Goal: Task Accomplishment & Management: Manage account settings

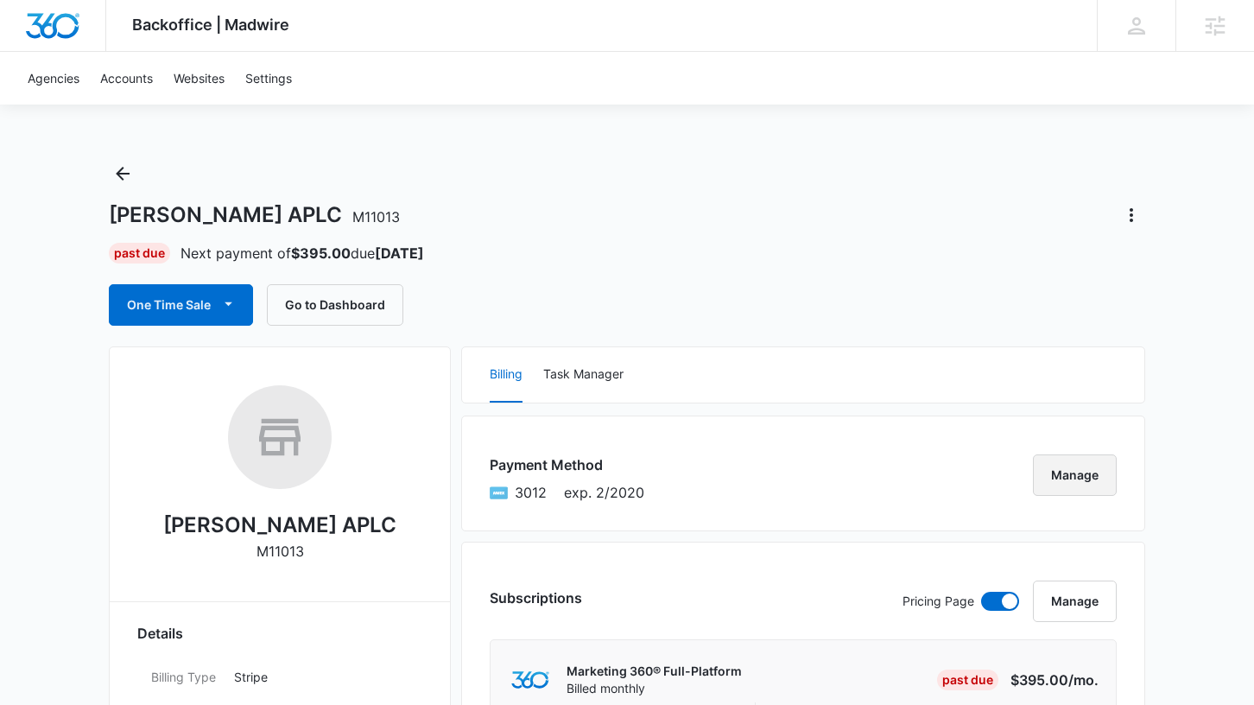
click at [1059, 479] on button "Manage" at bounding box center [1075, 474] width 84 height 41
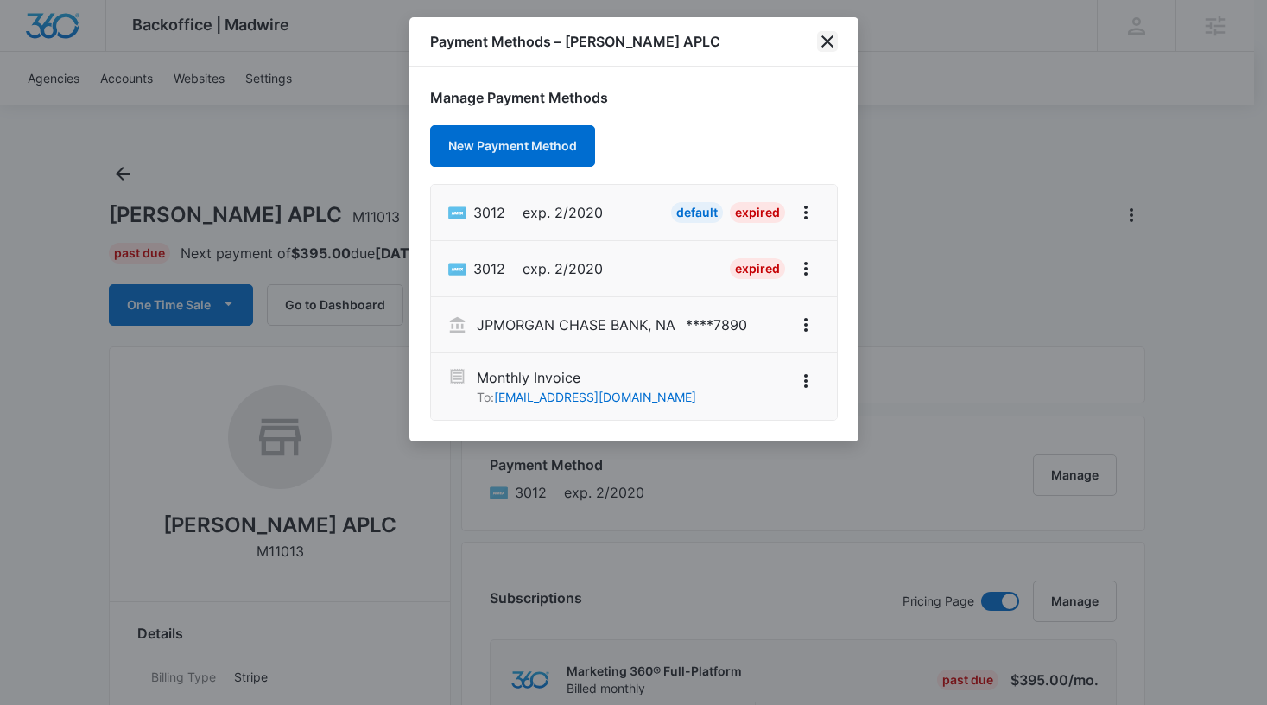
click at [827, 41] on icon "close" at bounding box center [827, 41] width 12 height 12
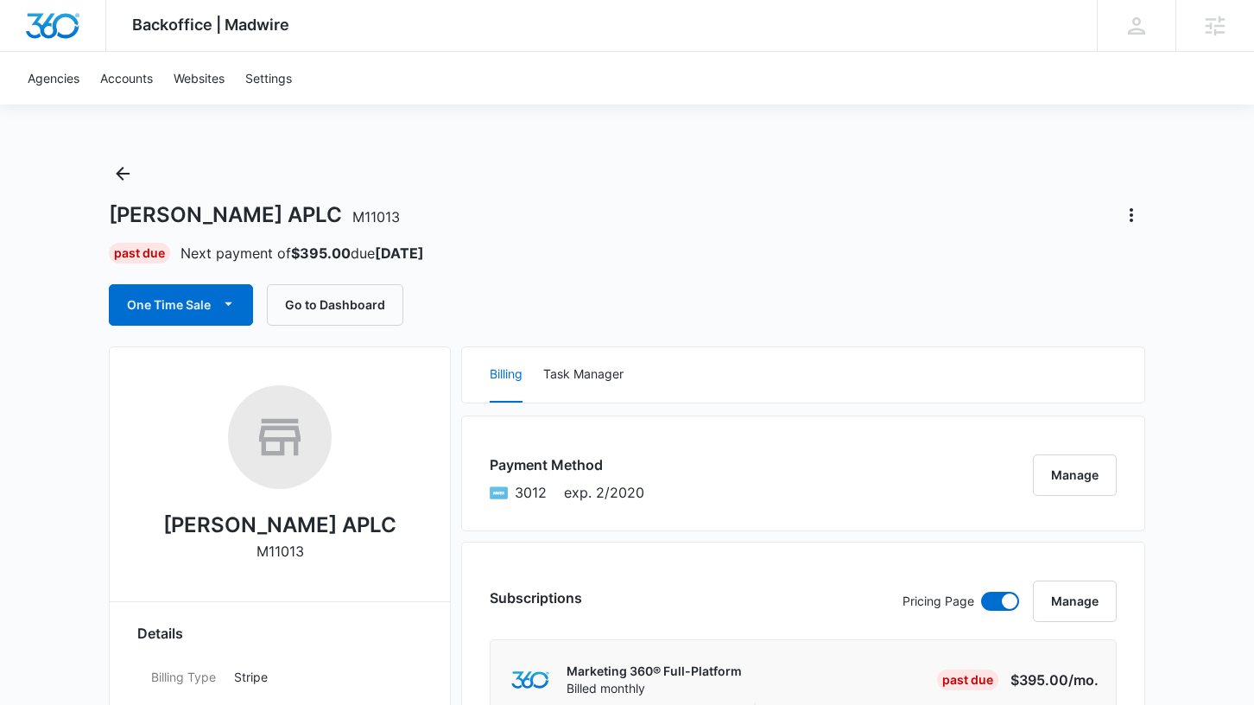
click at [341, 215] on h1 "Robert L. Shipley APLC M11013" at bounding box center [254, 215] width 291 height 26
click at [400, 523] on div "Robert L. Shipley APLC M11013" at bounding box center [279, 479] width 285 height 188
click at [1074, 485] on button "Manage" at bounding box center [1075, 474] width 84 height 41
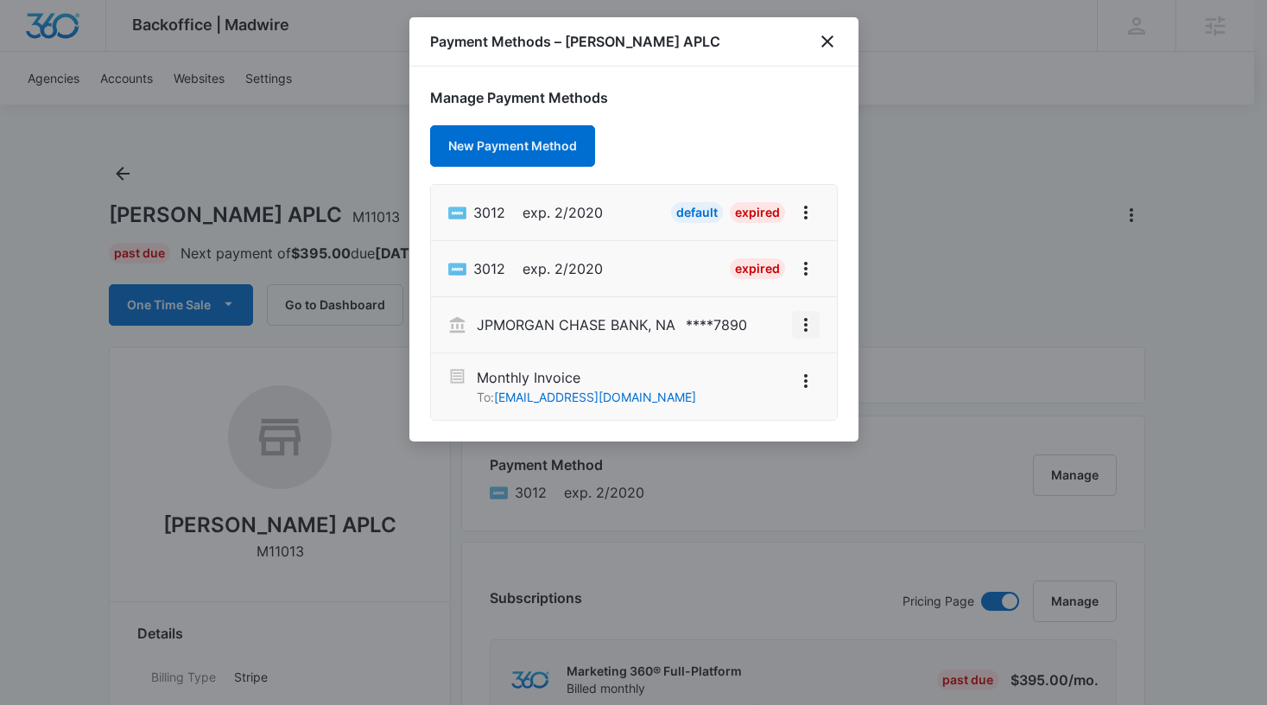
click at [801, 326] on icon "View More" at bounding box center [805, 324] width 21 height 21
click at [718, 372] on div "Set As Default" at bounding box center [718, 373] width 118 height 12
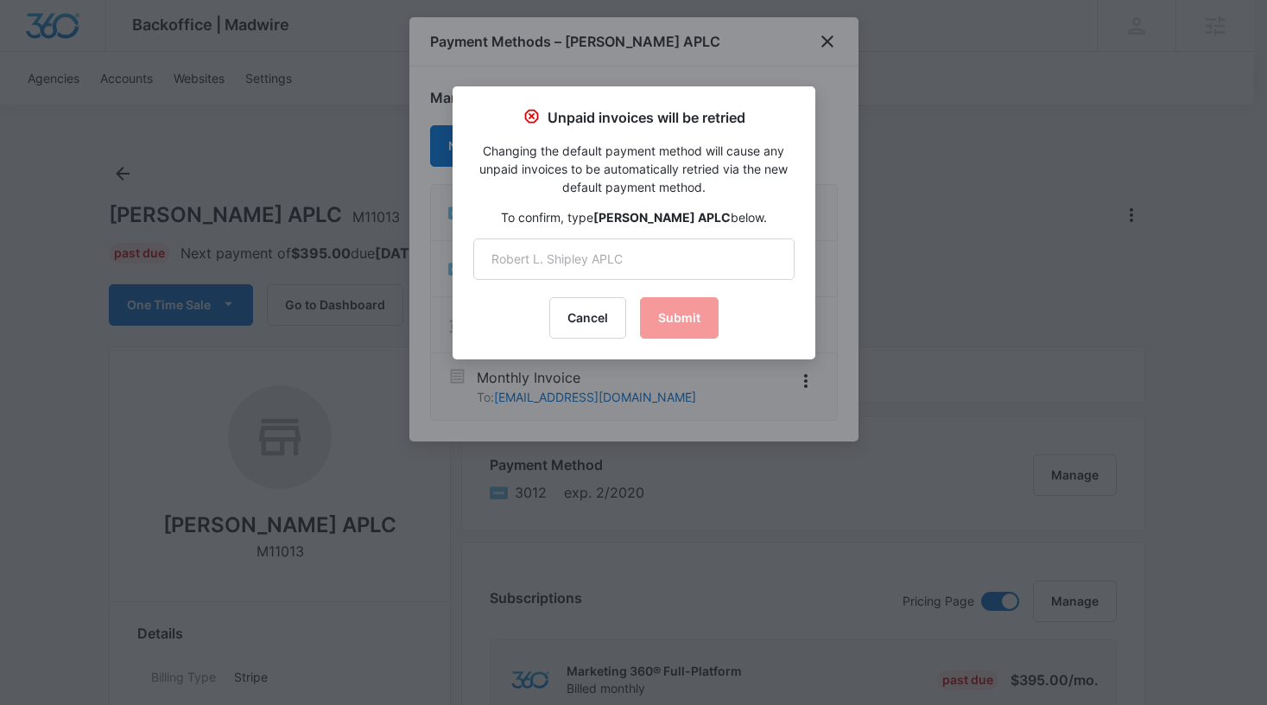
drag, startPoint x: 727, startPoint y: 218, endPoint x: 594, endPoint y: 215, distance: 133.0
click at [594, 215] on strong "[PERSON_NAME] APLC" at bounding box center [661, 217] width 137 height 15
copy strong "[PERSON_NAME] APLC"
click at [617, 271] on input "text" at bounding box center [633, 258] width 321 height 41
paste input "[PERSON_NAME] APLC"
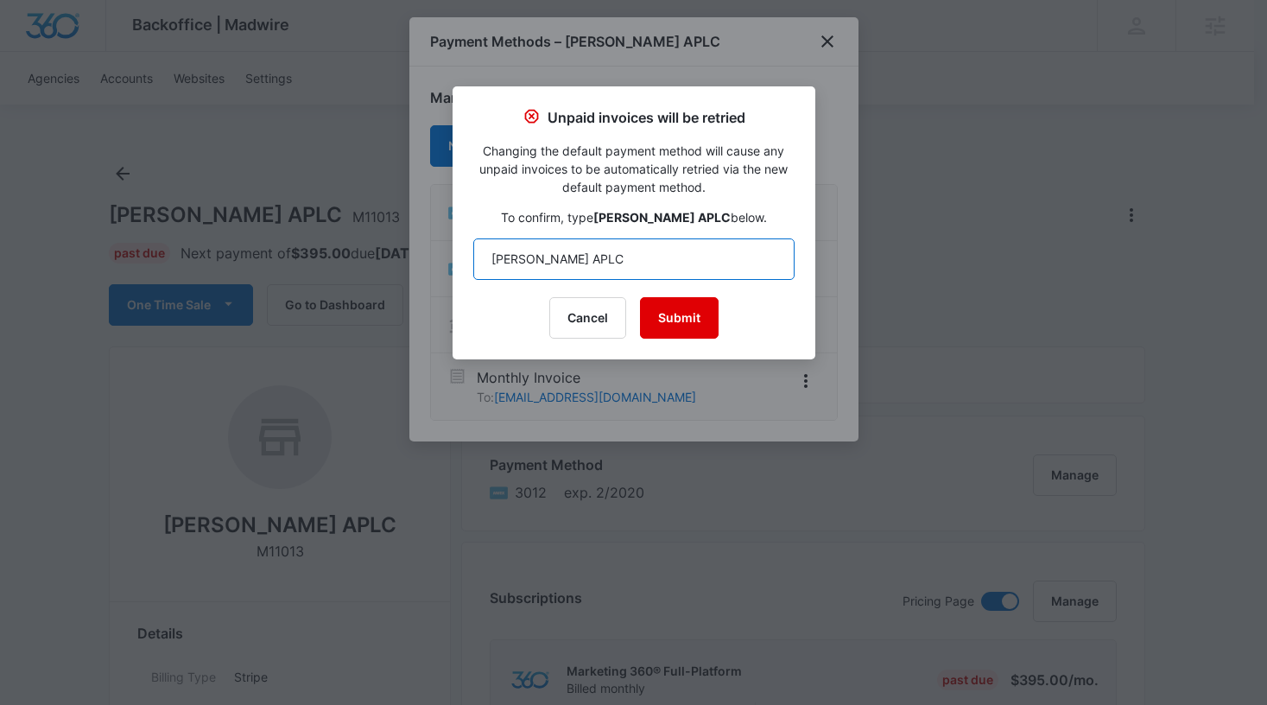
type input "[PERSON_NAME] APLC"
click at [698, 320] on button "Submit" at bounding box center [679, 317] width 79 height 41
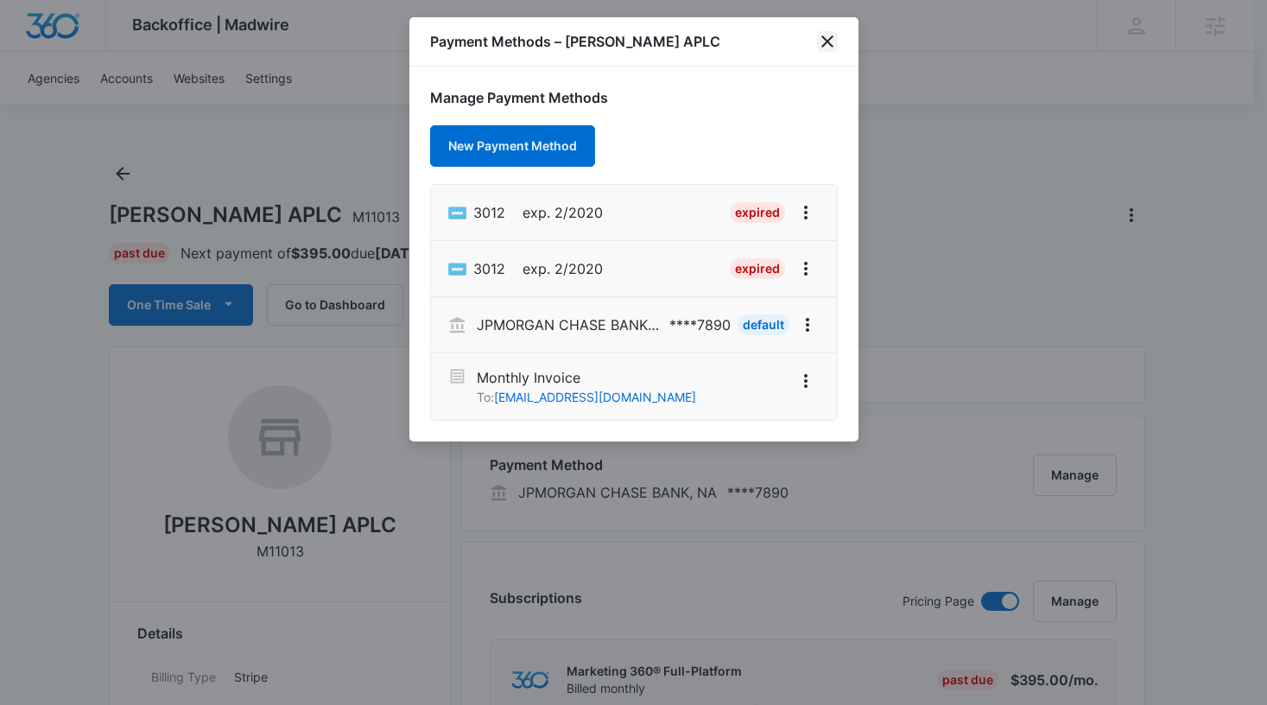
click at [826, 44] on icon "close" at bounding box center [827, 41] width 21 height 21
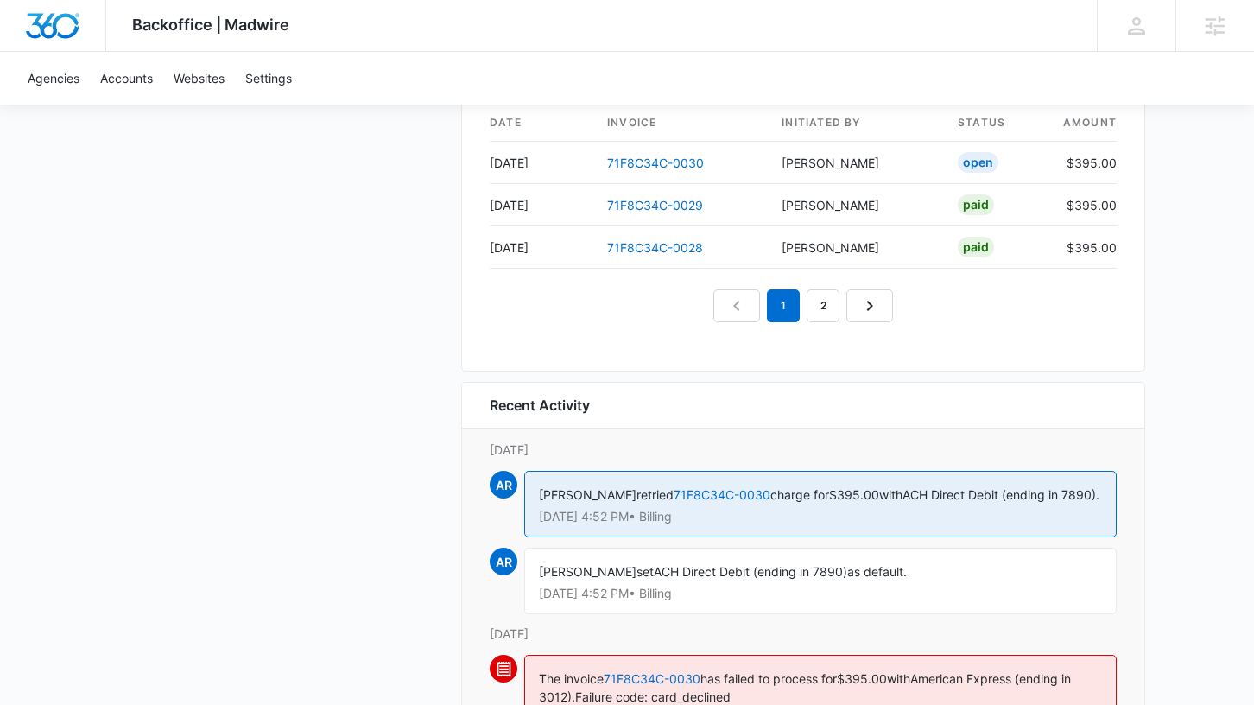
scroll to position [1828, 0]
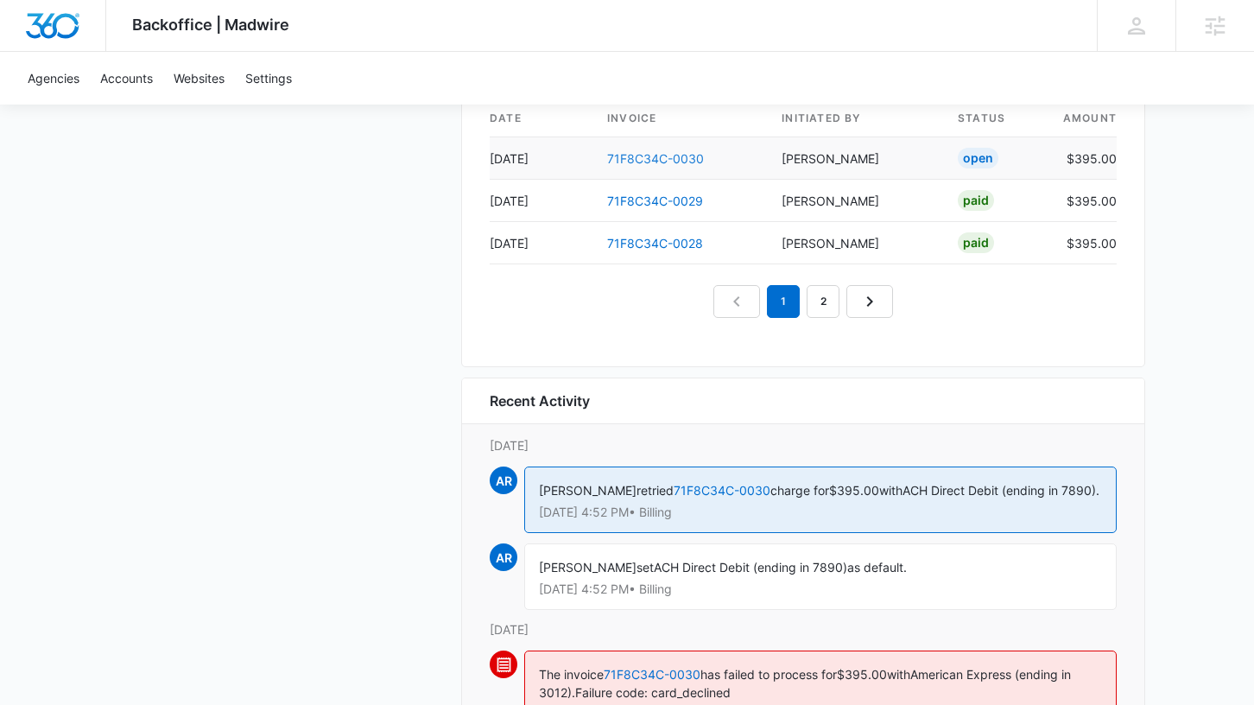
click at [638, 155] on link "71F8C34C-0030" at bounding box center [655, 158] width 97 height 15
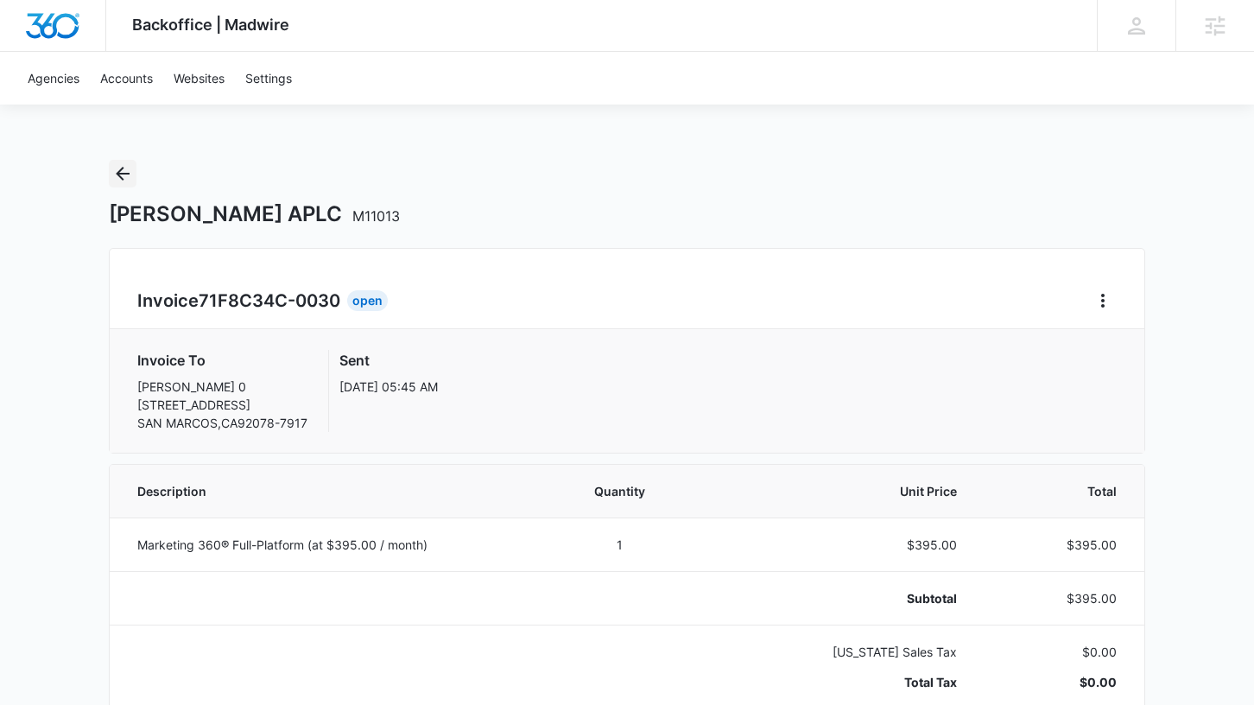
click at [129, 178] on icon "Back" at bounding box center [122, 173] width 21 height 21
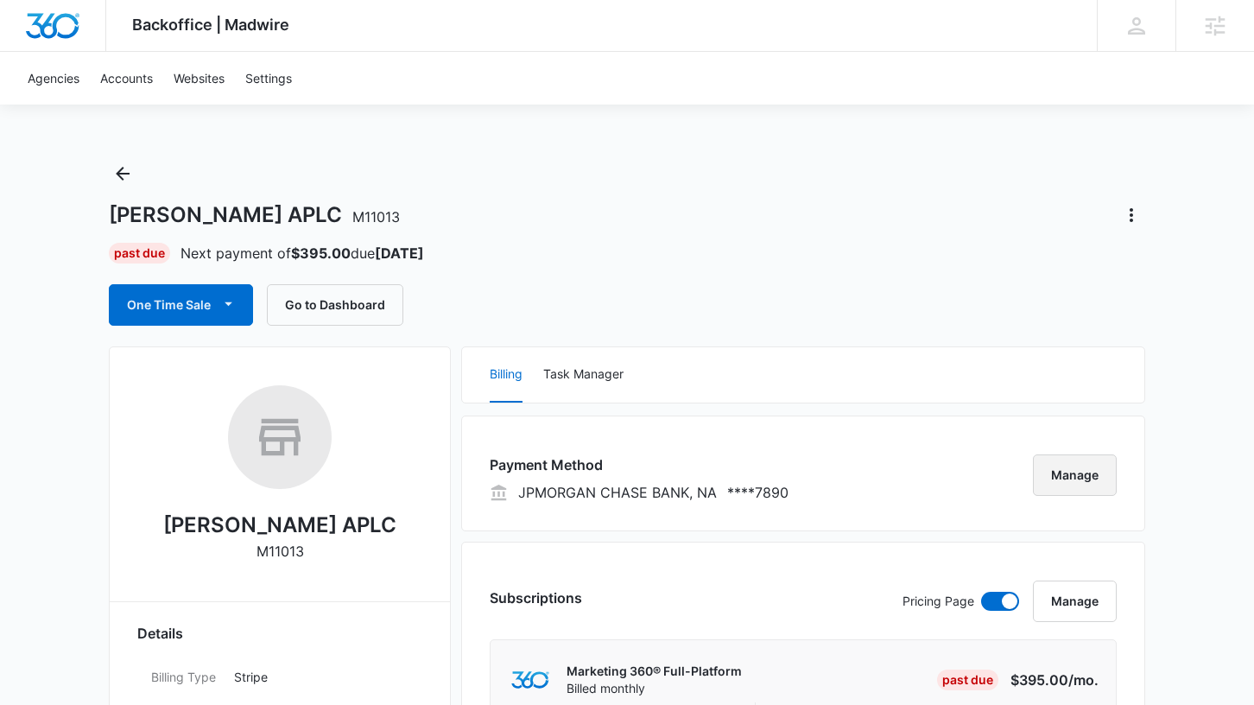
click at [1071, 469] on button "Manage" at bounding box center [1075, 474] width 84 height 41
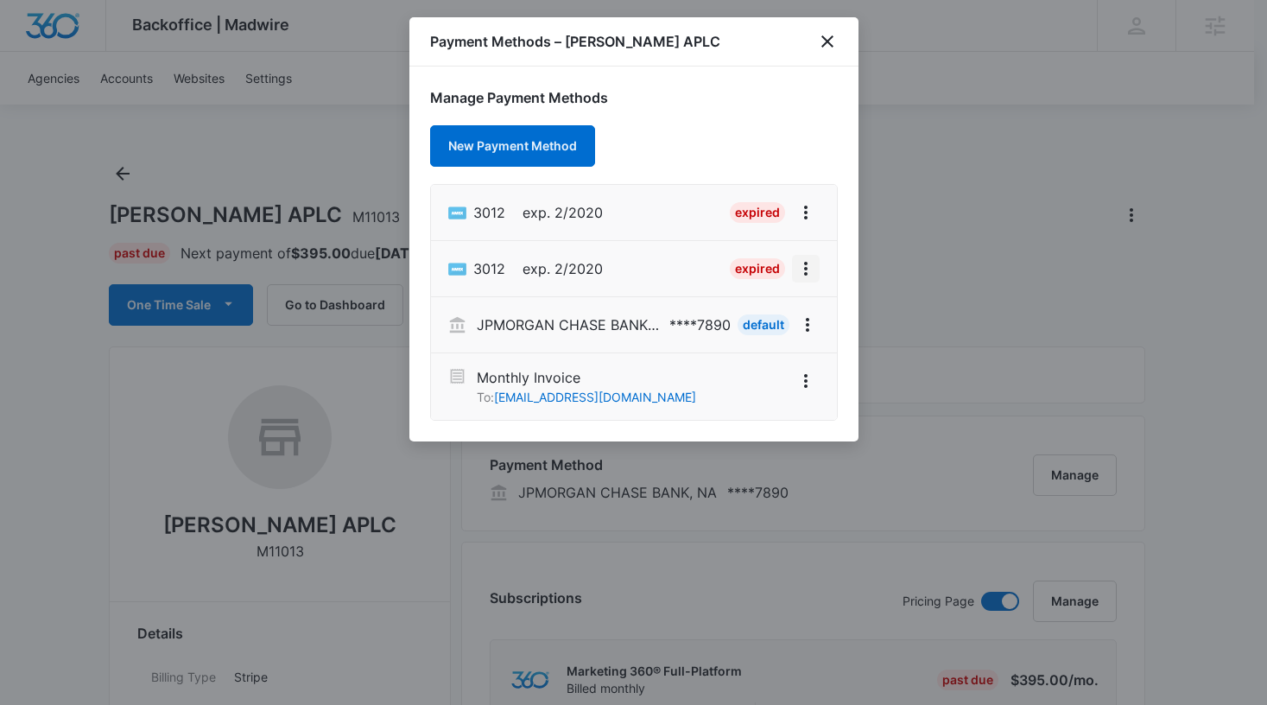
click at [805, 275] on icon "View More" at bounding box center [805, 269] width 3 height 14
click at [728, 377] on button "Delete Card" at bounding box center [747, 369] width 143 height 26
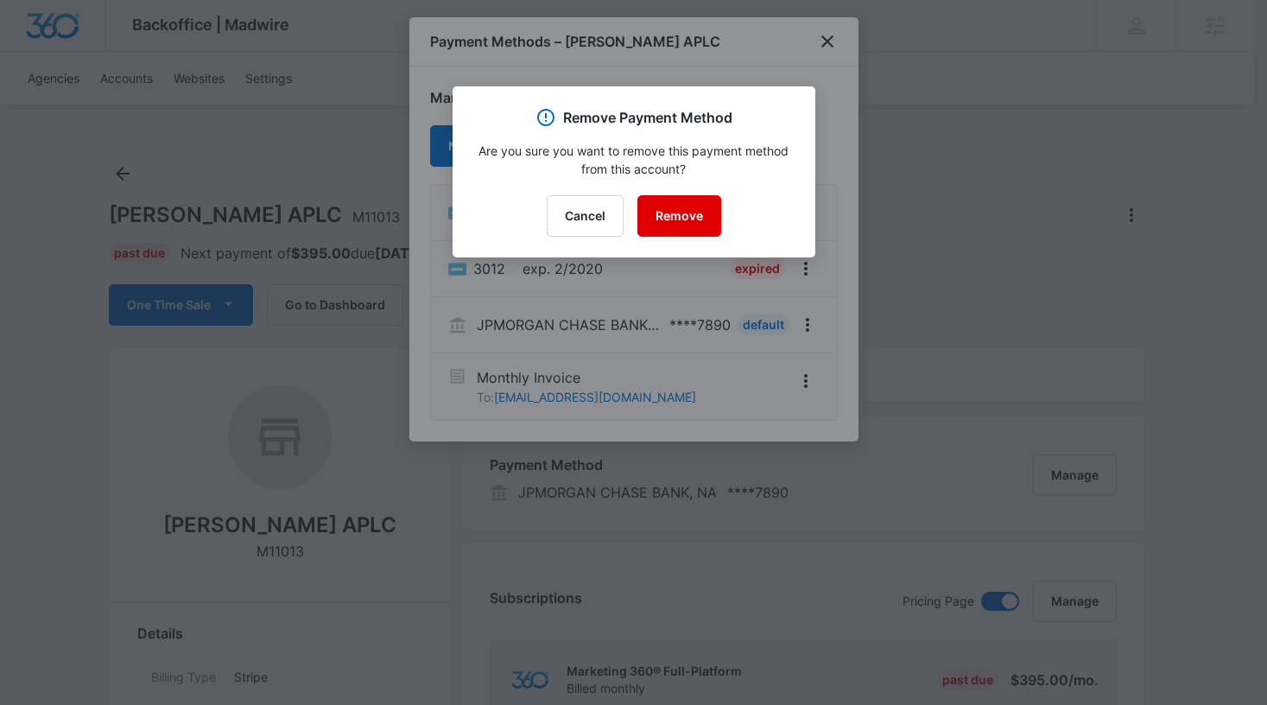
click at [684, 225] on button "Remove" at bounding box center [679, 215] width 84 height 41
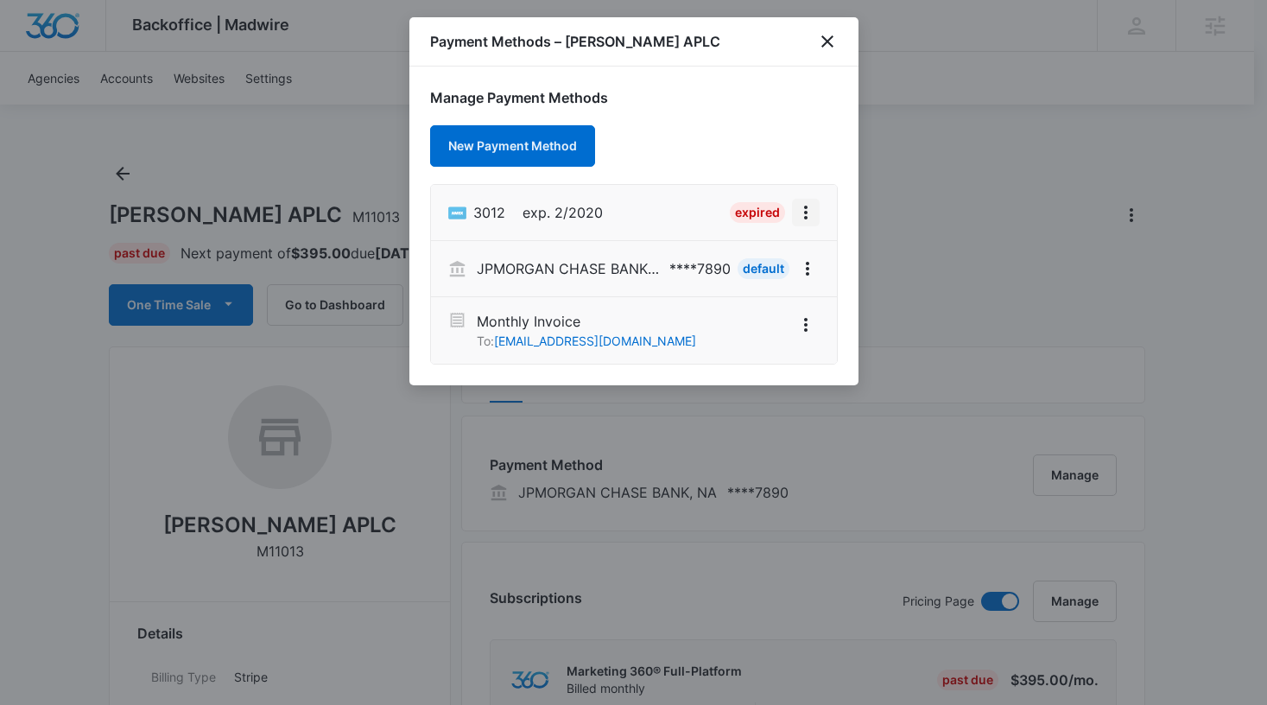
click at [808, 217] on icon "View More" at bounding box center [805, 212] width 21 height 21
click at [737, 316] on div "Delete Card" at bounding box center [737, 313] width 80 height 12
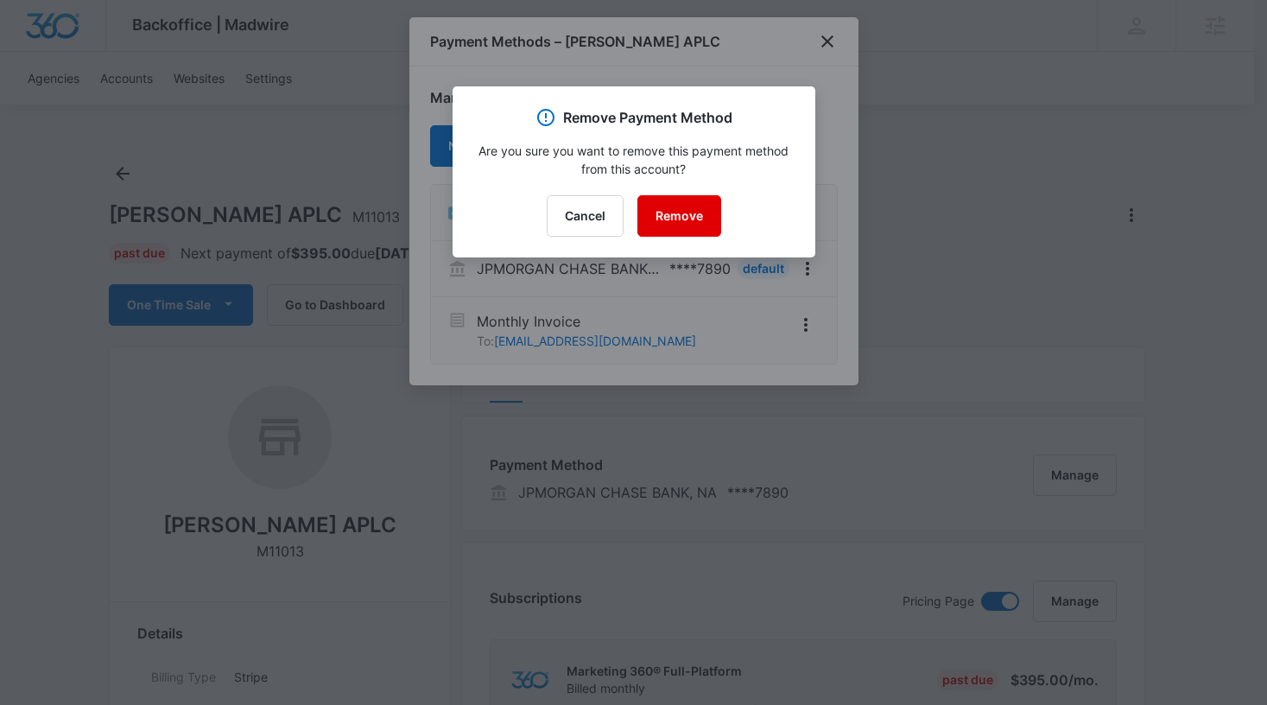
click at [679, 218] on button "Remove" at bounding box center [679, 215] width 84 height 41
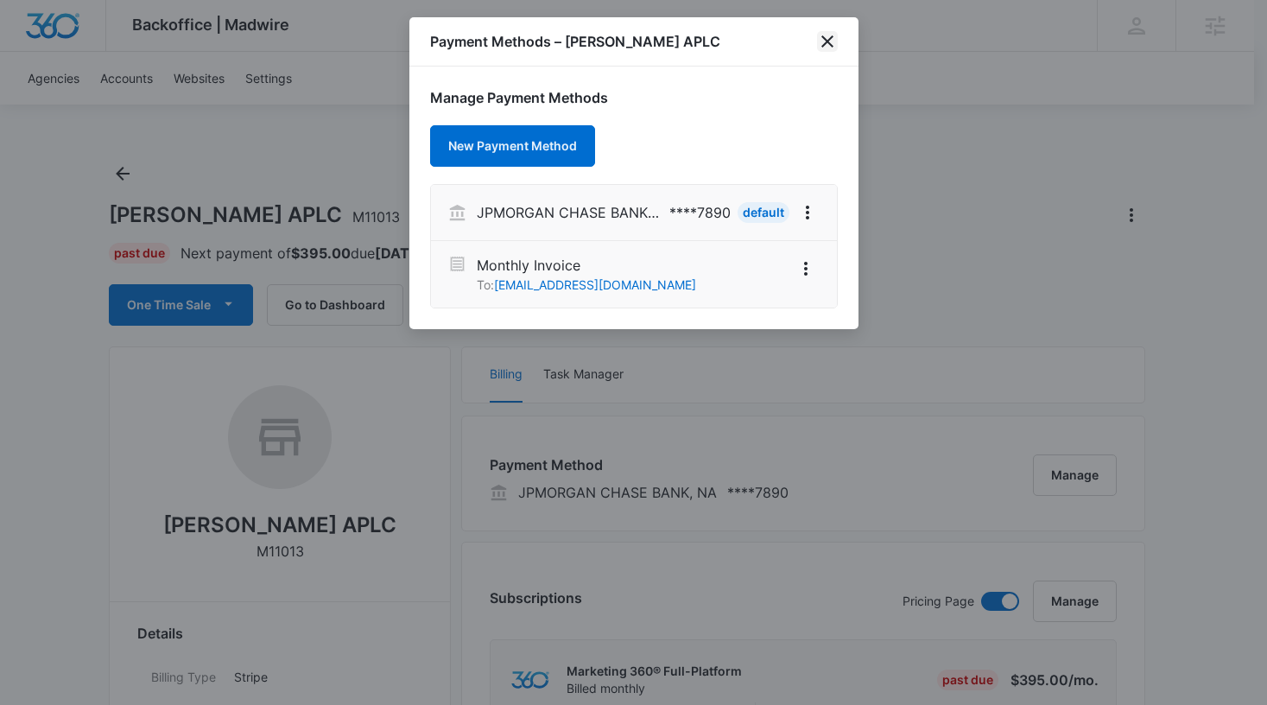
click at [827, 44] on icon "close" at bounding box center [827, 41] width 21 height 21
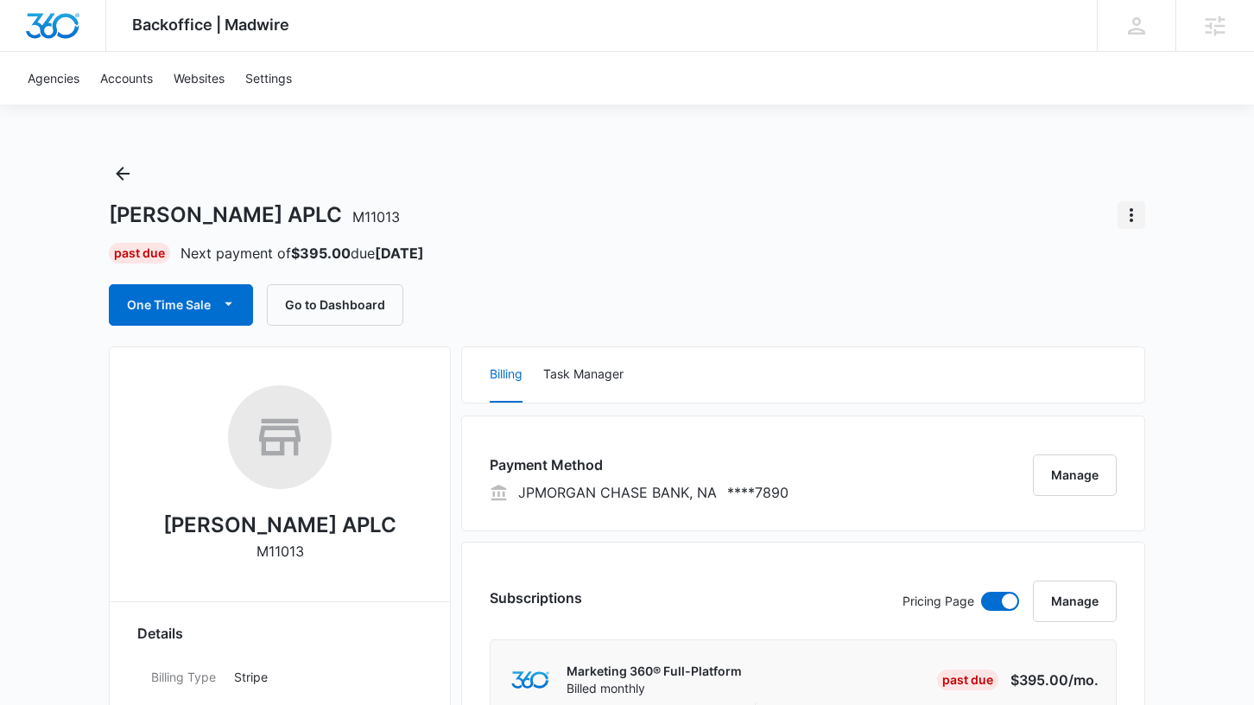
click at [1131, 215] on icon "Actions" at bounding box center [1131, 215] width 3 height 14
click at [1043, 265] on div "Update Status" at bounding box center [1060, 263] width 85 height 12
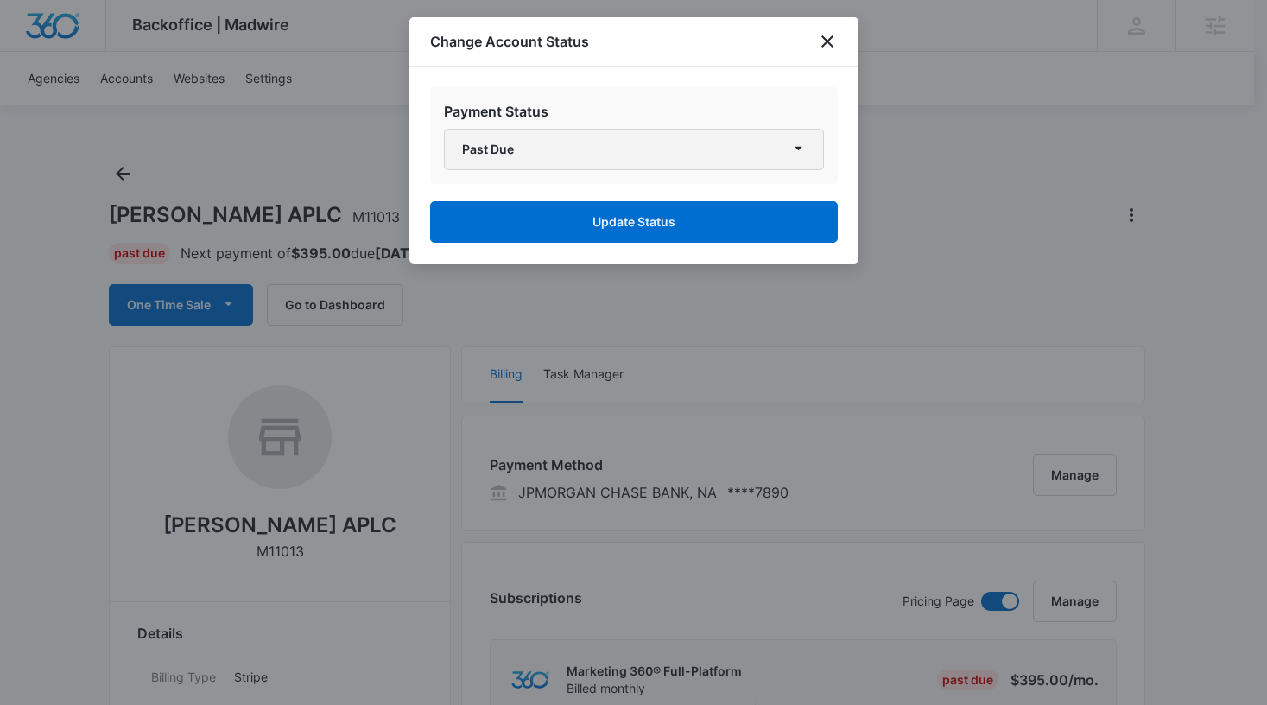
click at [705, 149] on button "Past Due" at bounding box center [634, 149] width 380 height 41
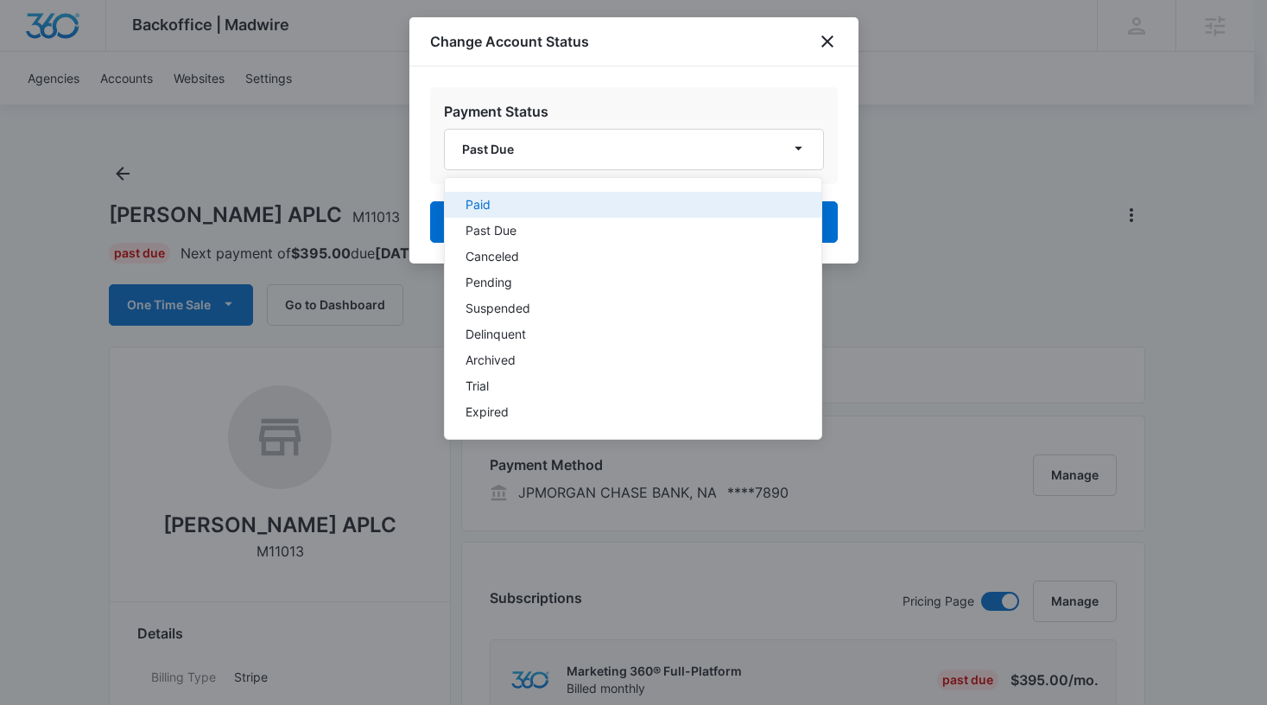
click at [536, 204] on div "Paid" at bounding box center [623, 205] width 314 height 12
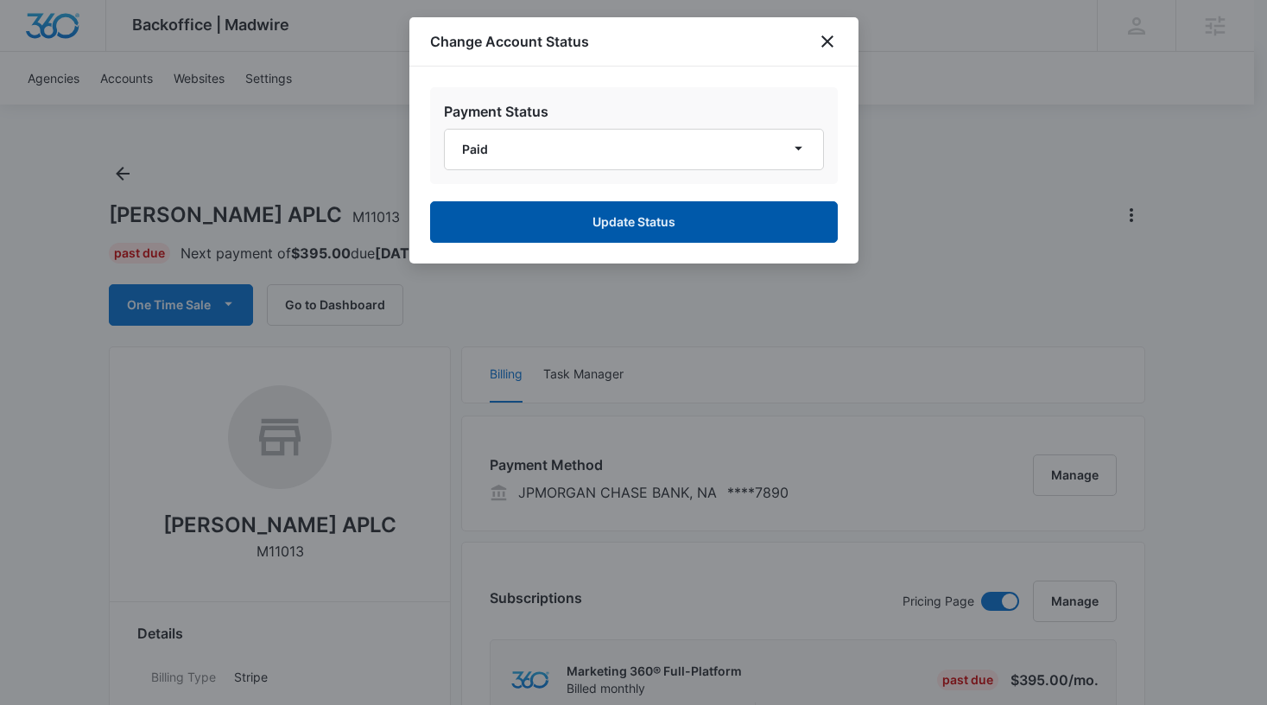
click at [561, 232] on button "Update Status" at bounding box center [634, 221] width 408 height 41
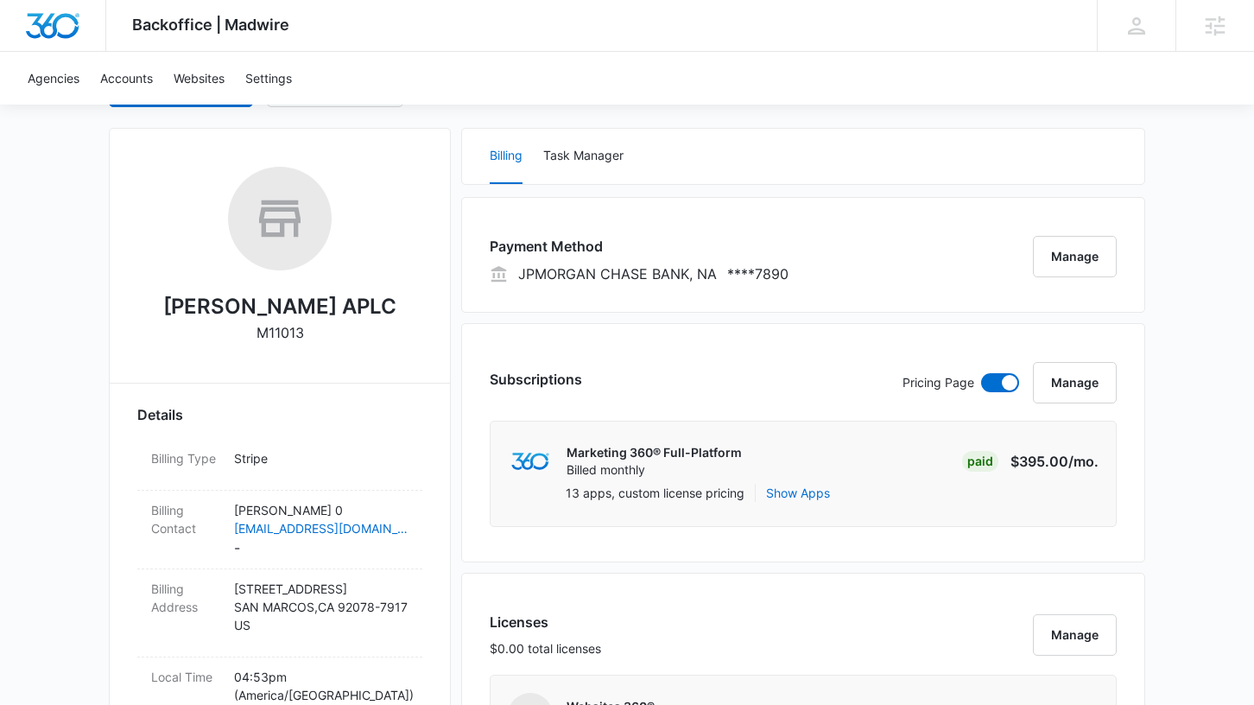
scroll to position [301, 0]
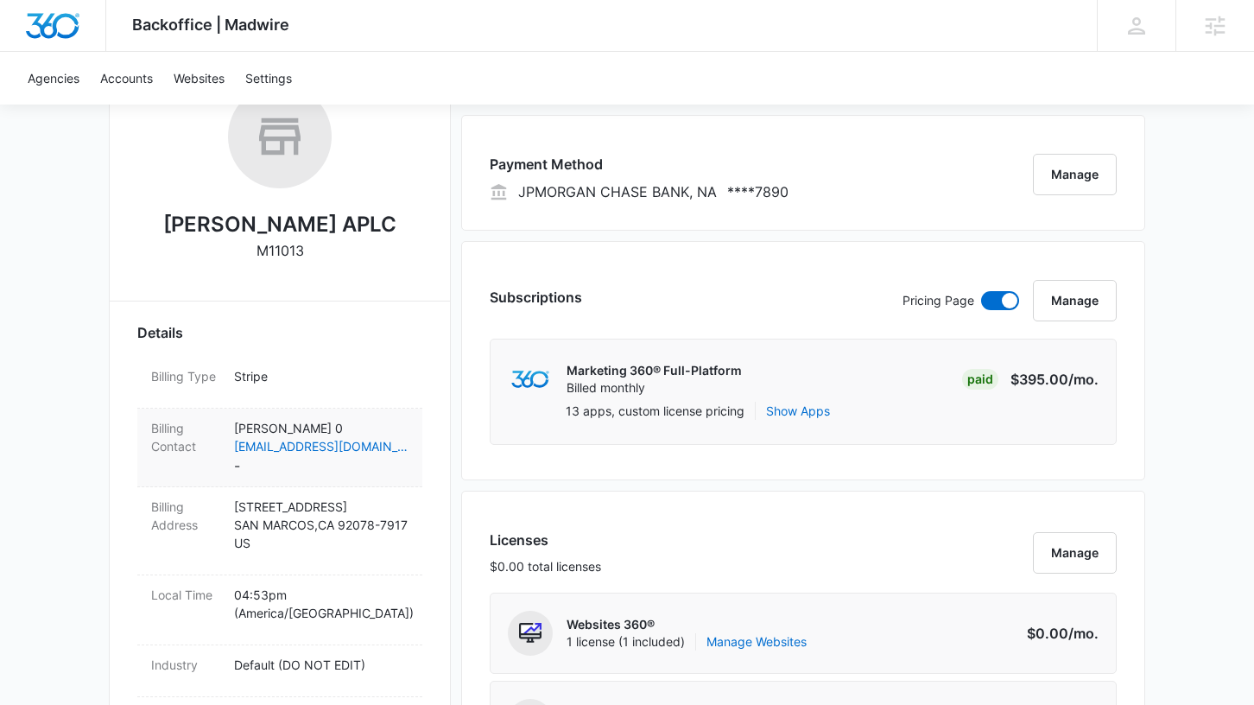
click at [340, 467] on dd "[PERSON_NAME] 0 [EMAIL_ADDRESS][DOMAIN_NAME] -" at bounding box center [321, 447] width 174 height 57
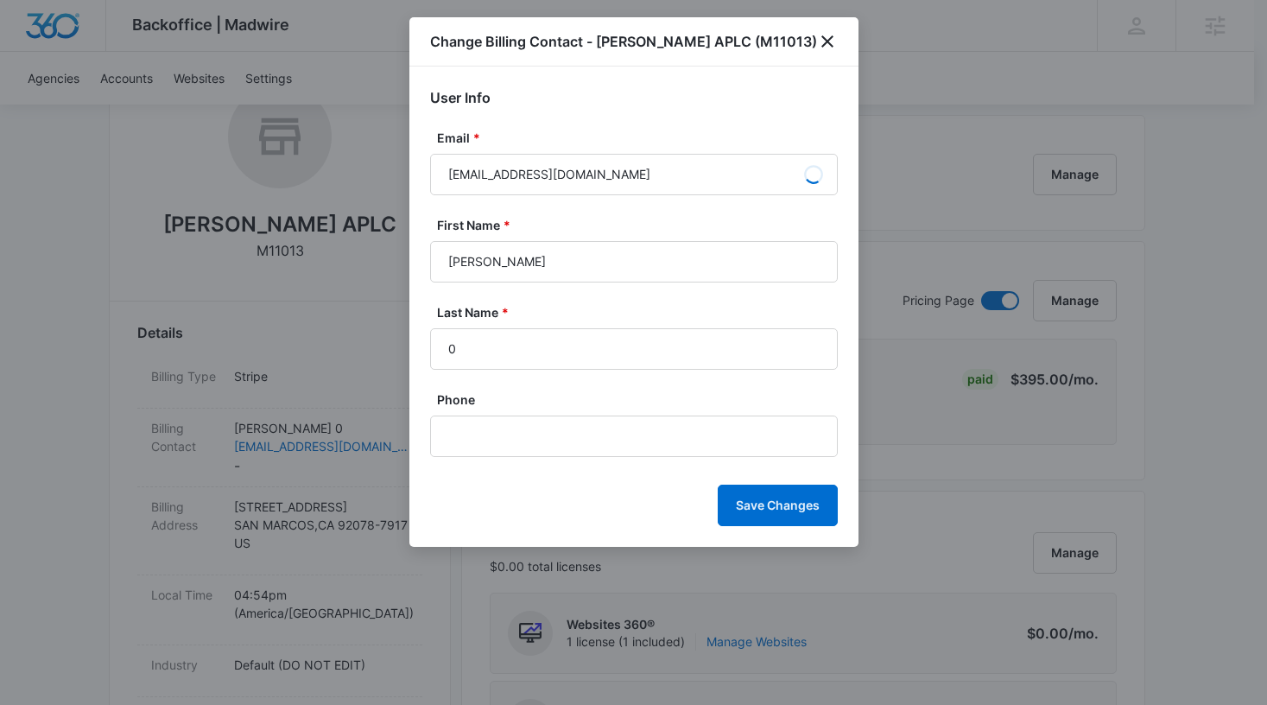
type input "[PERSON_NAME]"
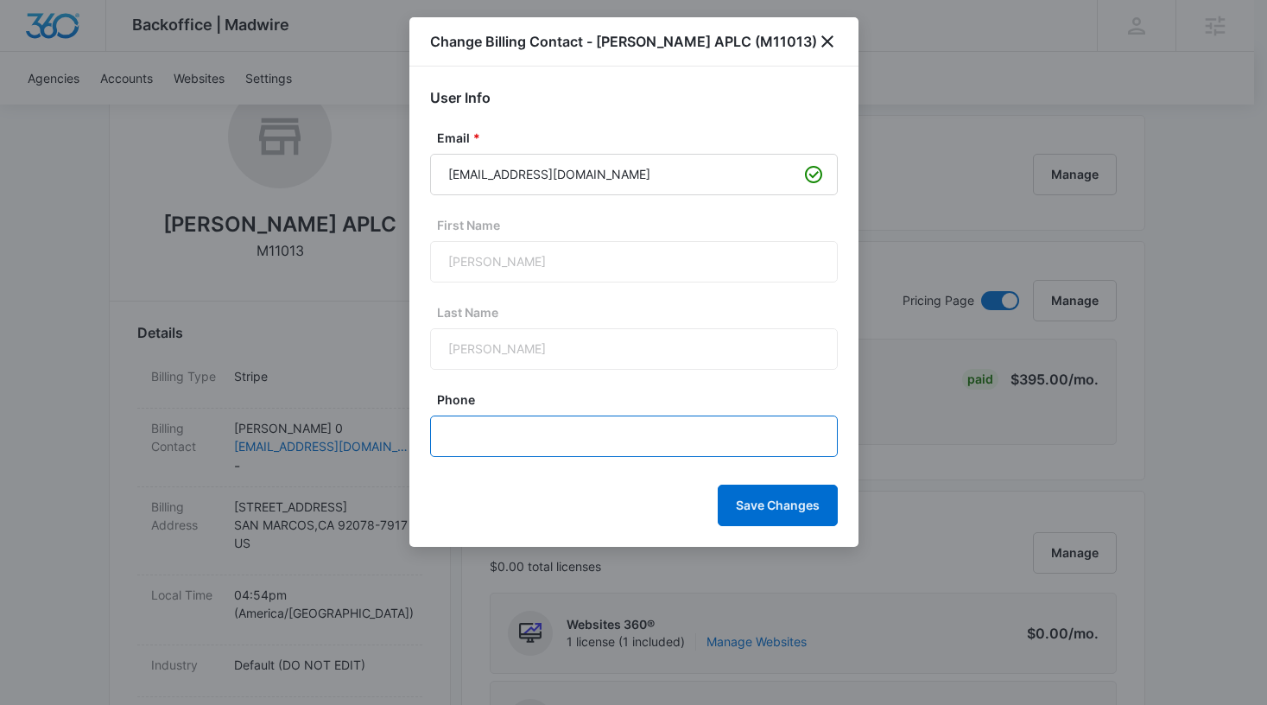
click at [560, 448] on input "Phone" at bounding box center [634, 435] width 408 height 41
paste input "[PHONE_NUMBER]"
type input "[PHONE_NUMBER]"
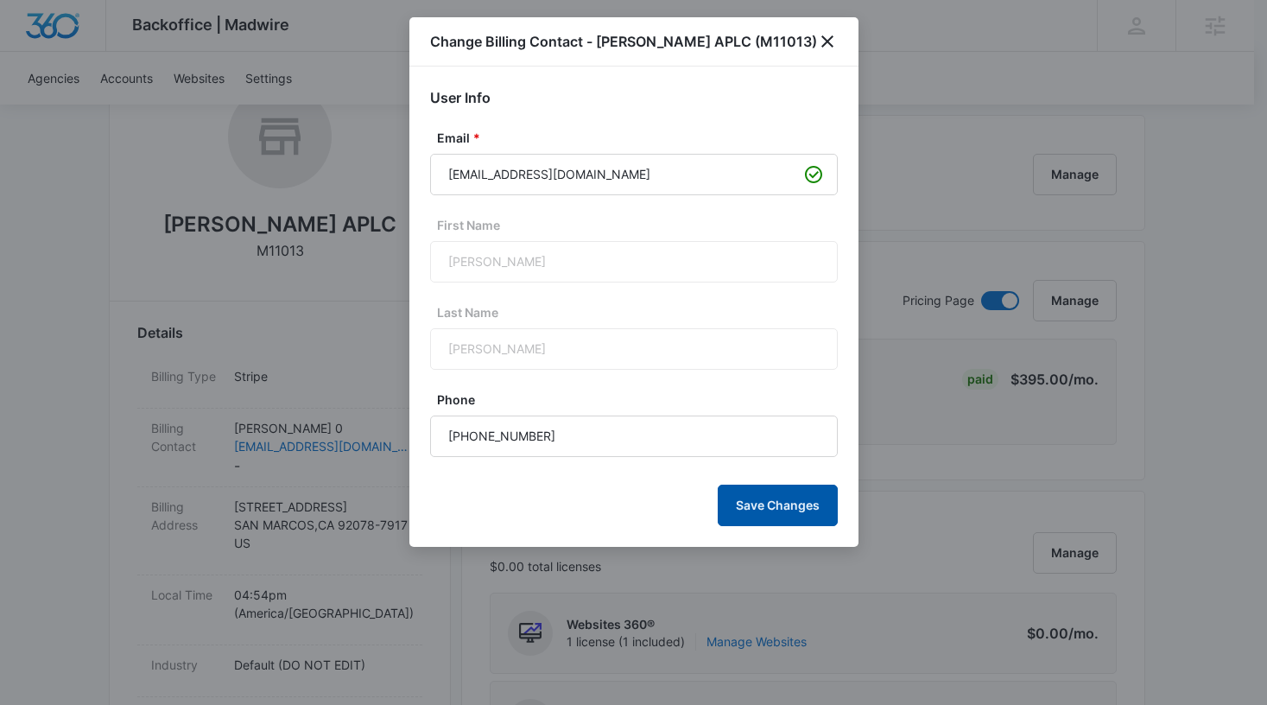
click at [786, 515] on button "Save Changes" at bounding box center [778, 505] width 120 height 41
